Goal: Information Seeking & Learning: Learn about a topic

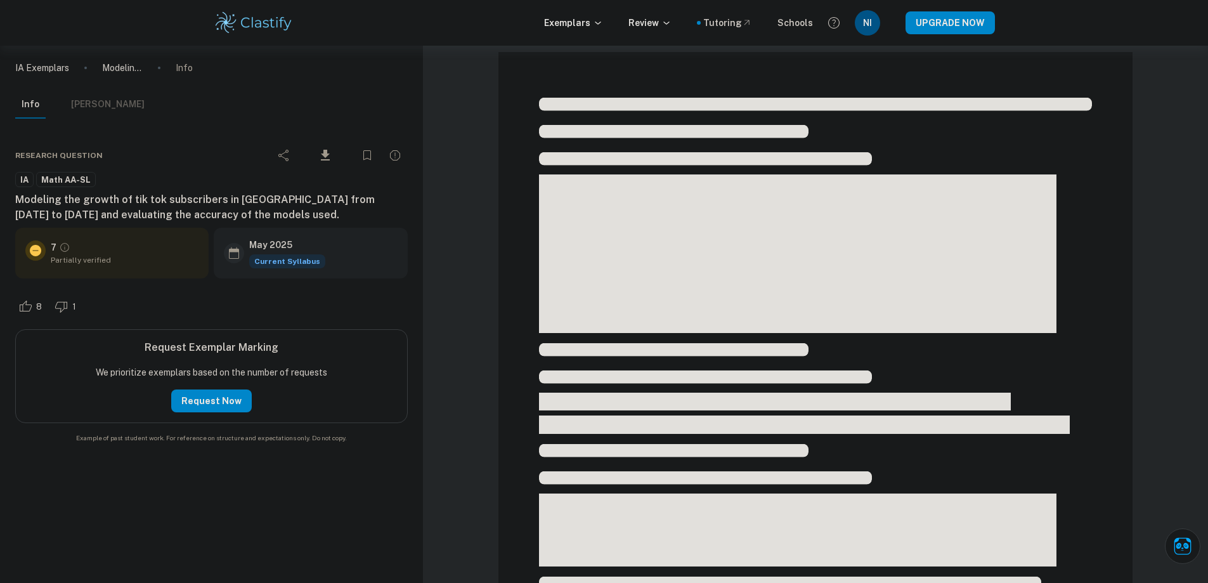
scroll to position [6829, 0]
